Goal: Information Seeking & Learning: Learn about a topic

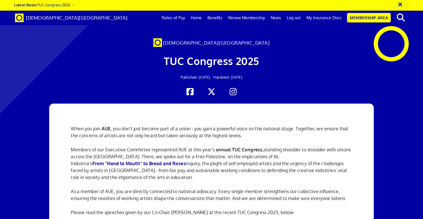
scroll to position [0, 4]
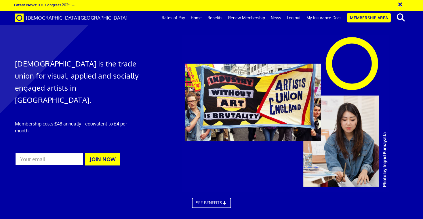
scroll to position [0, 4]
click at [281, 17] on link "News" at bounding box center [276, 18] width 16 height 14
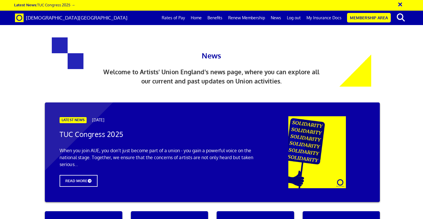
click at [152, 131] on h2 "TUC Congress 2025" at bounding box center [160, 135] width 201 height 8
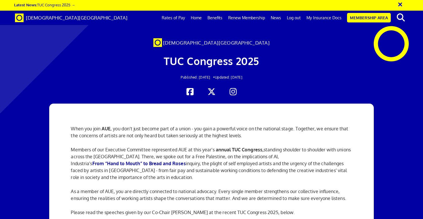
scroll to position [187, 0]
click at [53, 19] on span "[DEMOGRAPHIC_DATA][GEOGRAPHIC_DATA]" at bounding box center [76, 18] width 101 height 6
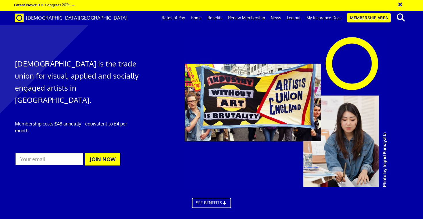
scroll to position [0, 4]
click at [277, 17] on link "News" at bounding box center [276, 18] width 16 height 14
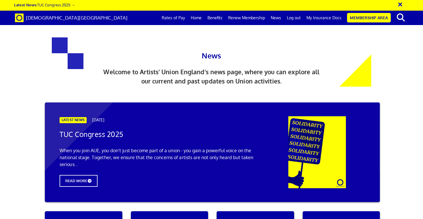
click at [197, 18] on link "Home" at bounding box center [196, 18] width 17 height 14
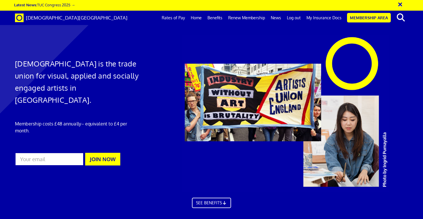
scroll to position [0, 4]
click at [53, 12] on link "[DEMOGRAPHIC_DATA][GEOGRAPHIC_DATA]" at bounding box center [71, 18] width 121 height 14
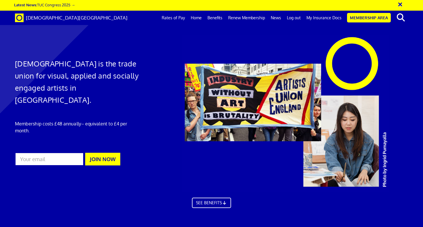
scroll to position [674, 0]
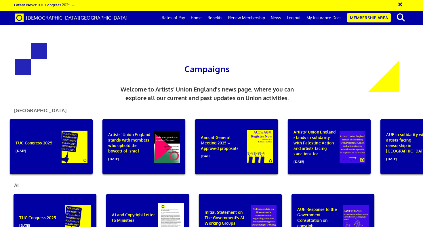
scroll to position [225, 0]
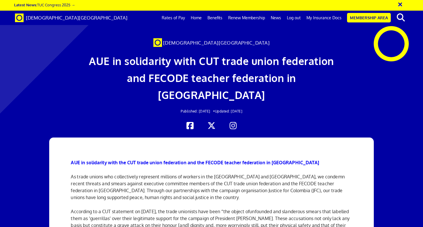
scroll to position [43, 0]
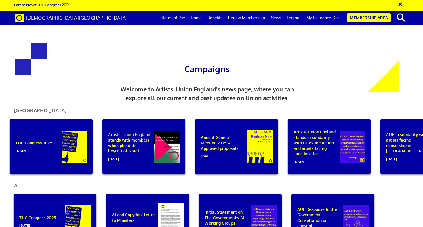
scroll to position [290, 0]
